Goal: Task Accomplishment & Management: Use online tool/utility

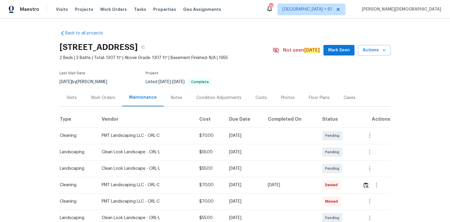
click at [283, 67] on section "1249 12th St, Clermont, FL 34711 2 Beds | 3 Baths | Total: 1307 ft² | Above Gra…" at bounding box center [224, 64] width 331 height 49
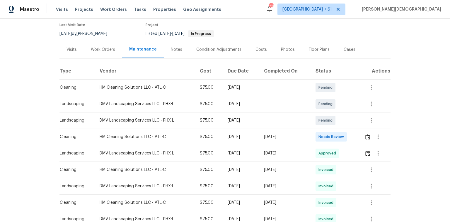
scroll to position [117, 0]
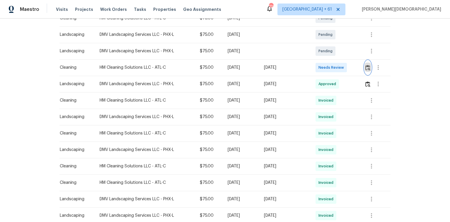
click at [367, 65] on img "button" at bounding box center [367, 68] width 5 height 6
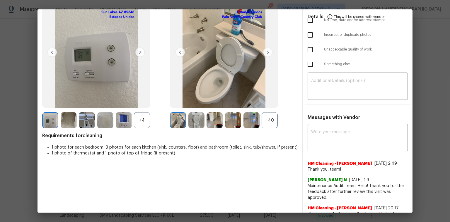
scroll to position [0, 0]
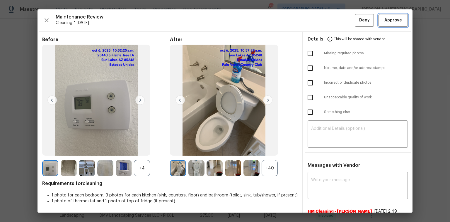
click at [386, 20] on span "Approve" at bounding box center [393, 20] width 18 height 7
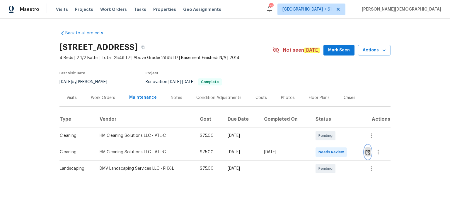
click at [320, 148] on img "button" at bounding box center [367, 152] width 5 height 6
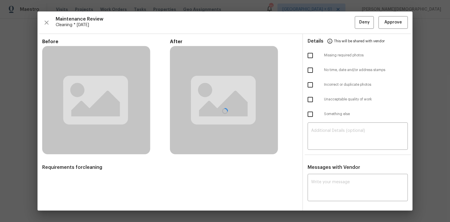
click at [320, 25] on div at bounding box center [225, 110] width 375 height 199
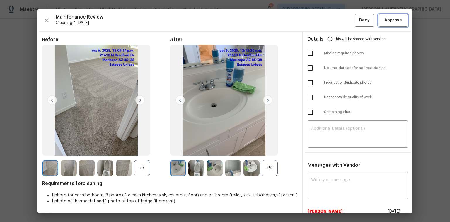
click at [320, 22] on span "Approve" at bounding box center [393, 20] width 18 height 7
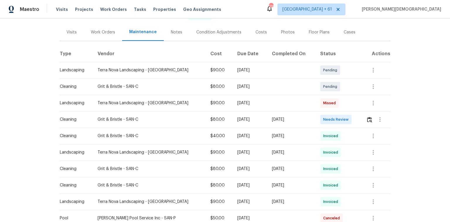
scroll to position [70, 0]
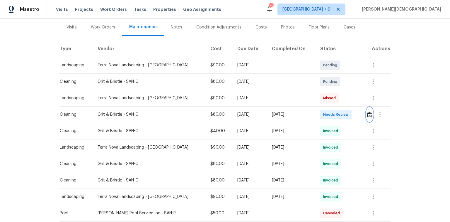
click at [320, 114] on img "button" at bounding box center [369, 115] width 5 height 6
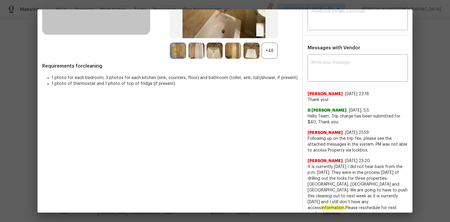
scroll to position [0, 0]
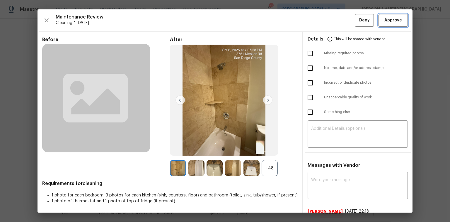
click at [320, 23] on span "Approve" at bounding box center [393, 20] width 18 height 7
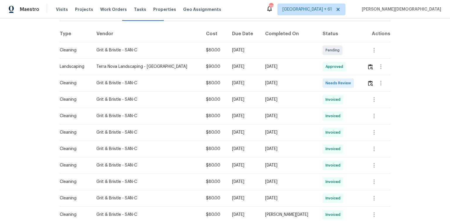
scroll to position [94, 0]
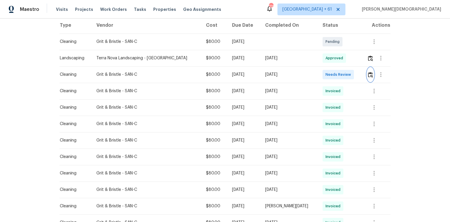
click at [320, 72] on img "button" at bounding box center [370, 75] width 5 height 6
